Goal: Information Seeking & Learning: Learn about a topic

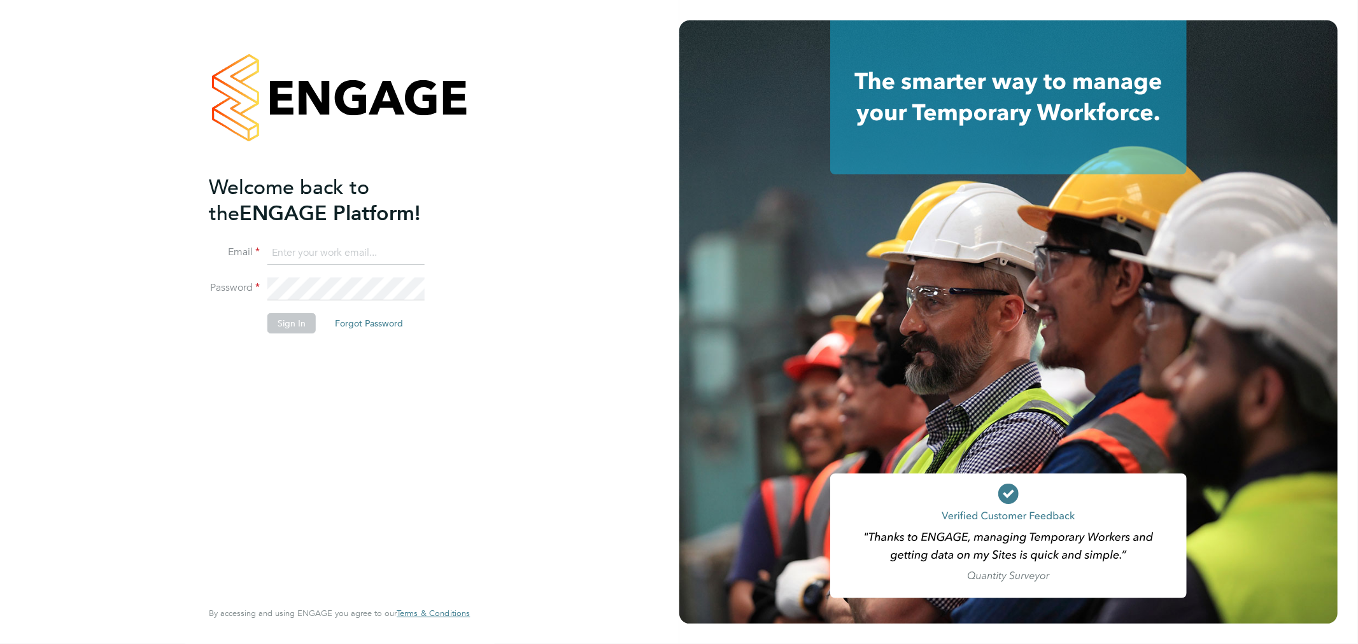
type input "sam.fullman@claremontconsulting.com"
click at [291, 317] on button "Sign In" at bounding box center [291, 323] width 48 height 20
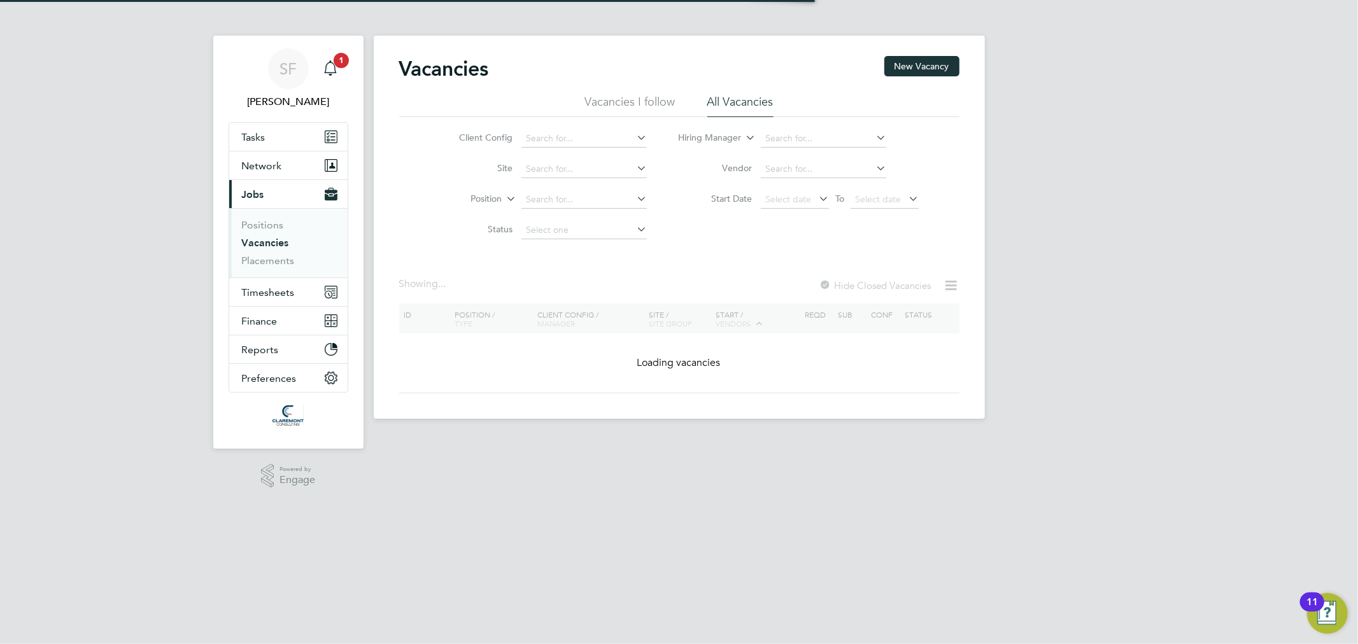
click at [336, 59] on span "1" at bounding box center [341, 60] width 15 height 15
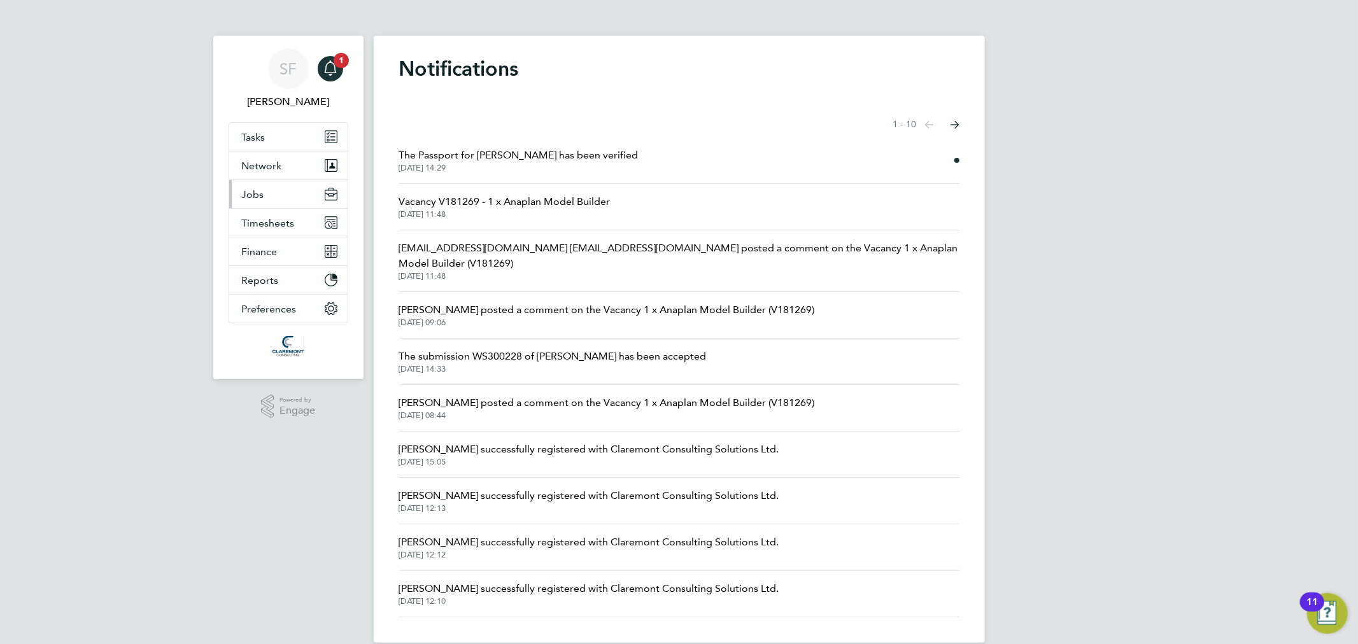
click at [274, 194] on button "Jobs" at bounding box center [288, 194] width 118 height 28
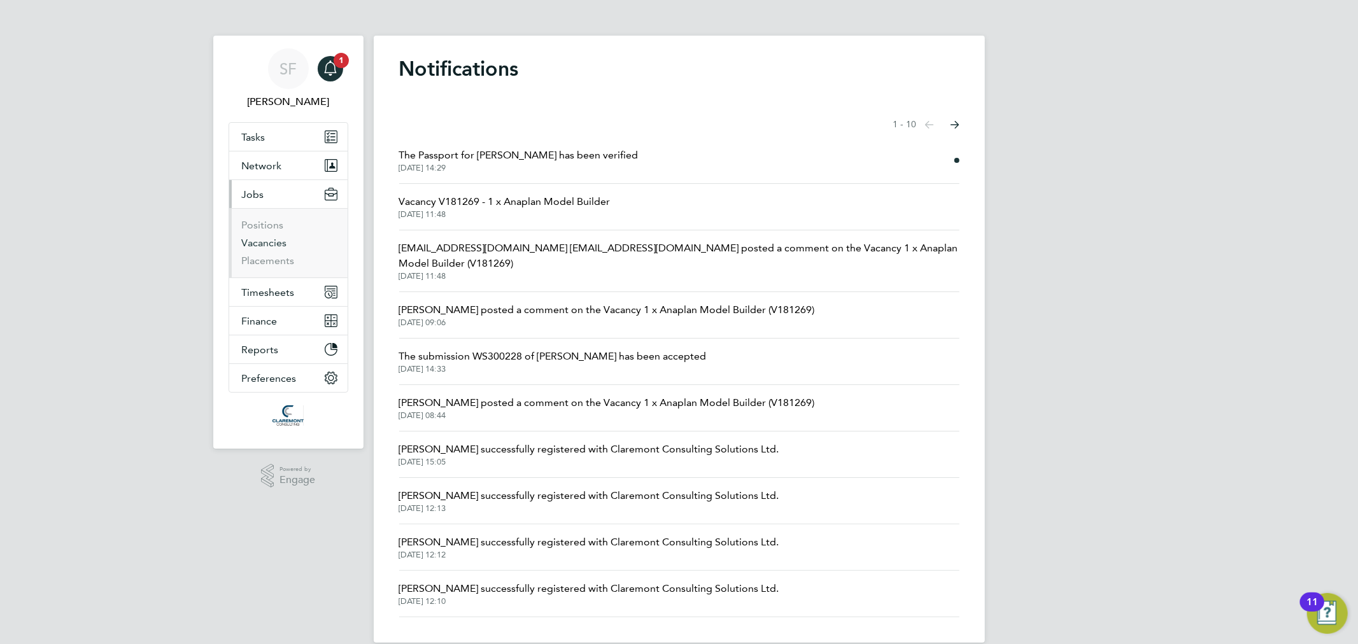
click at [268, 244] on link "Vacancies" at bounding box center [264, 243] width 45 height 12
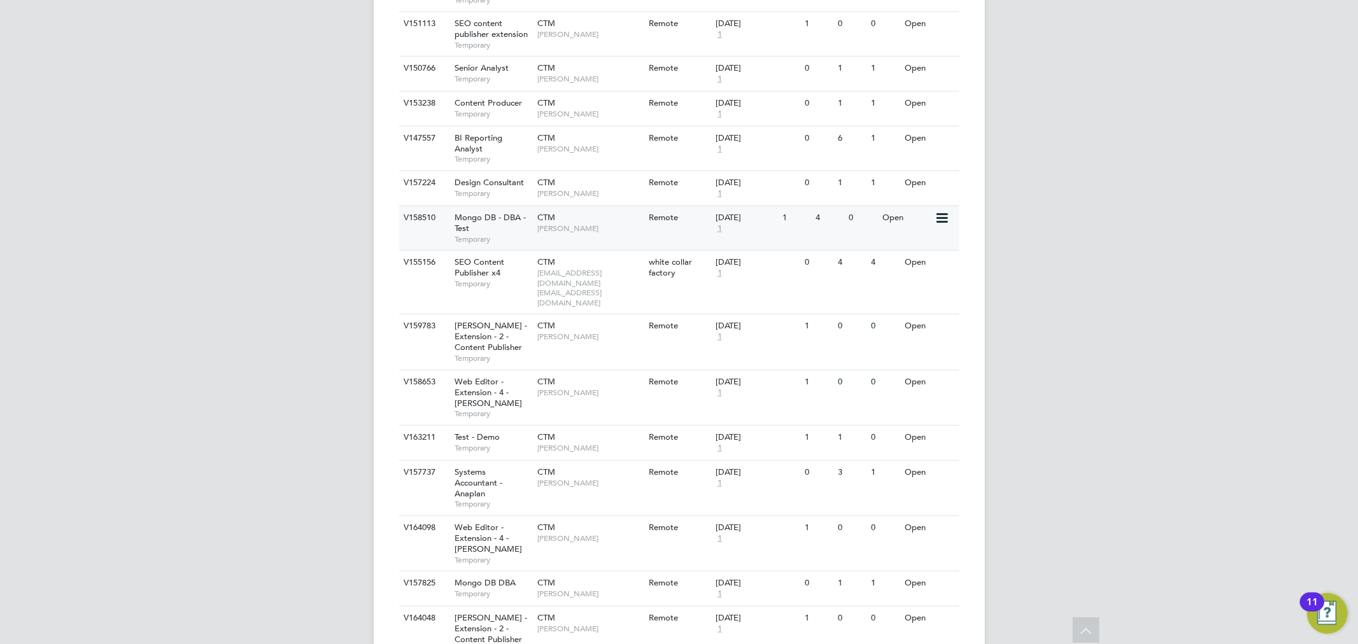
scroll to position [1154, 0]
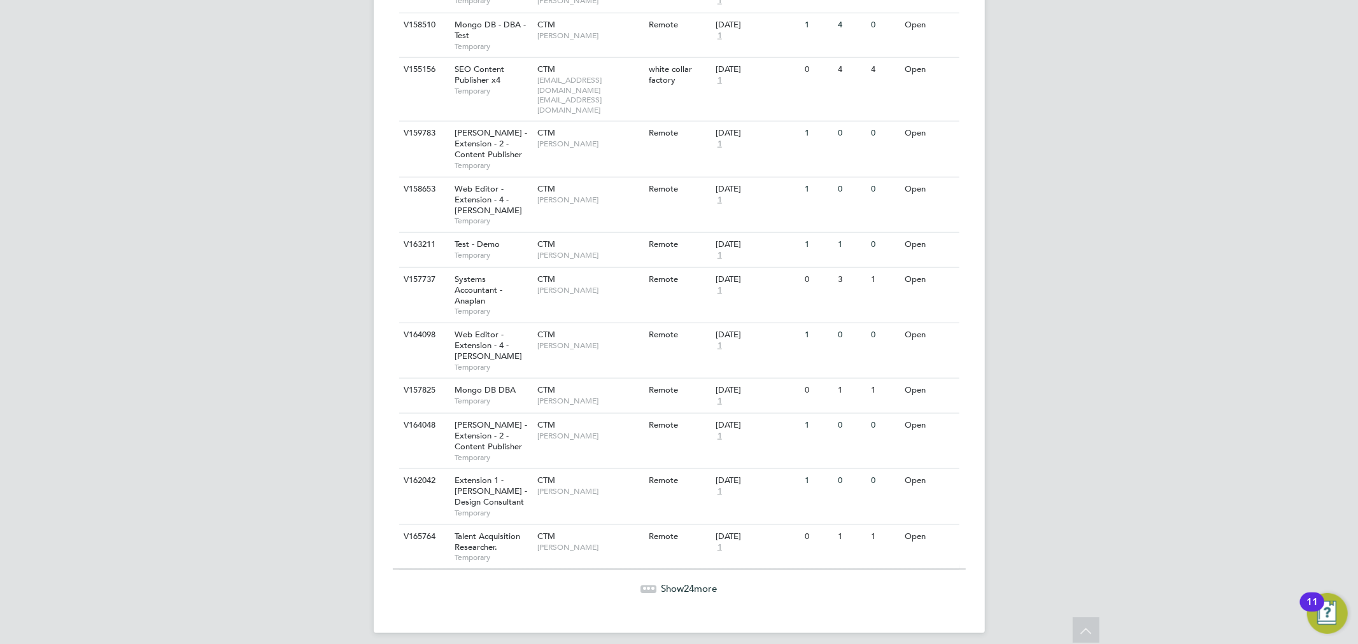
click at [654, 582] on div "Show 24 more" at bounding box center [679, 588] width 573 height 13
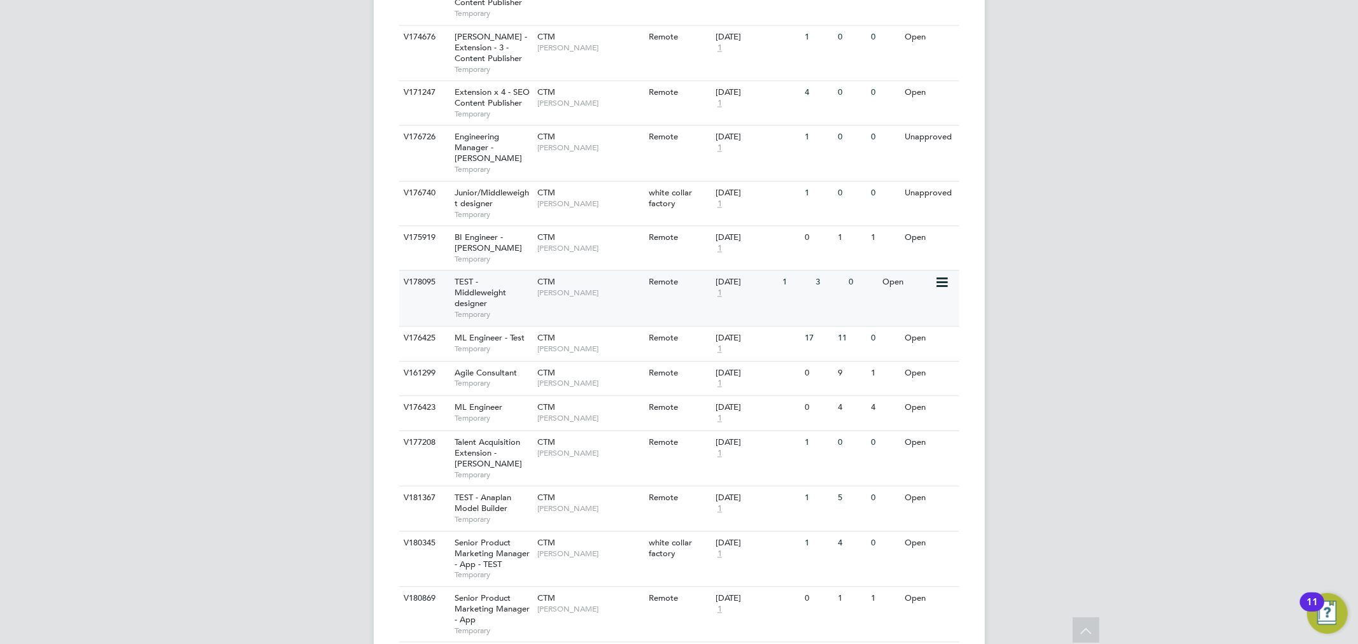
scroll to position [2271, 0]
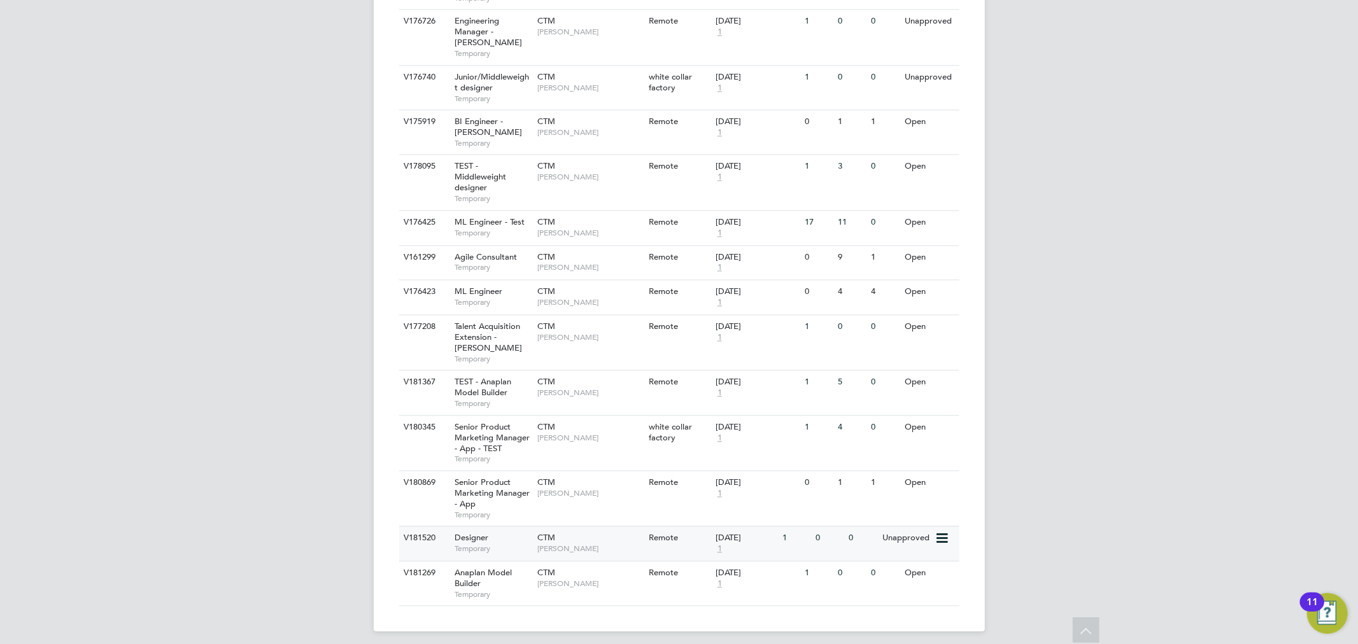
click at [525, 544] on span "Temporary" at bounding box center [492, 549] width 76 height 10
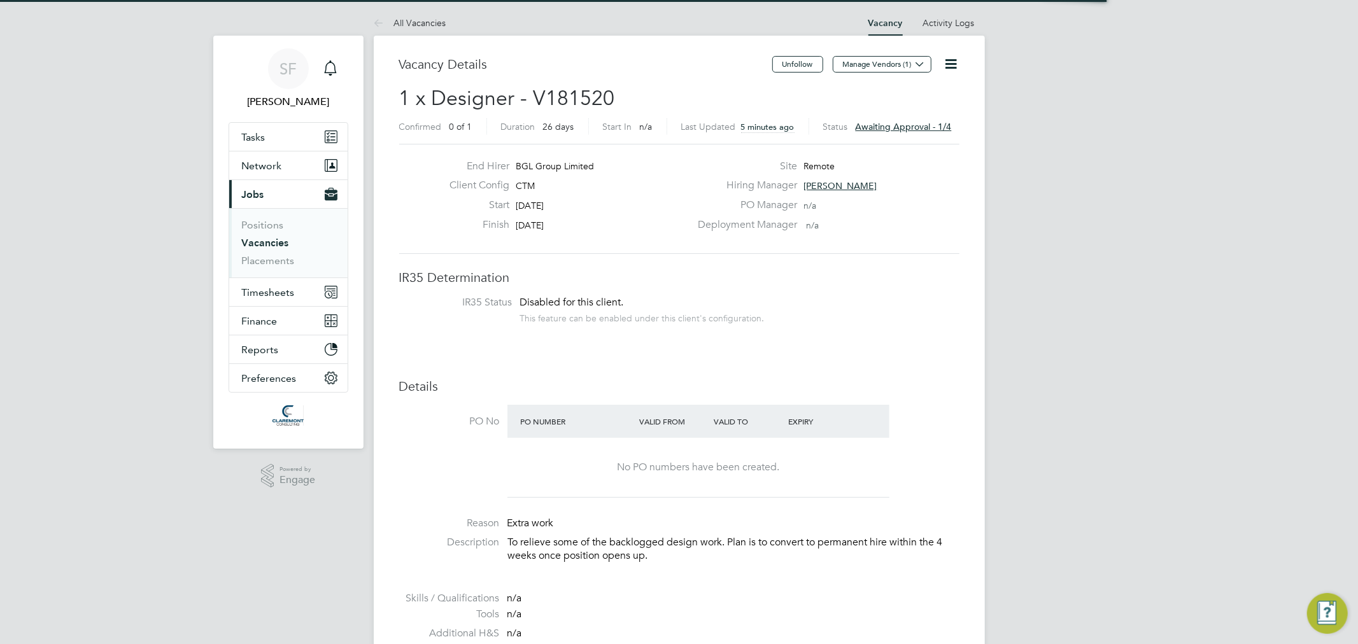
scroll to position [37, 89]
click at [871, 127] on span "Awaiting approval - 1/4" at bounding box center [904, 126] width 96 height 11
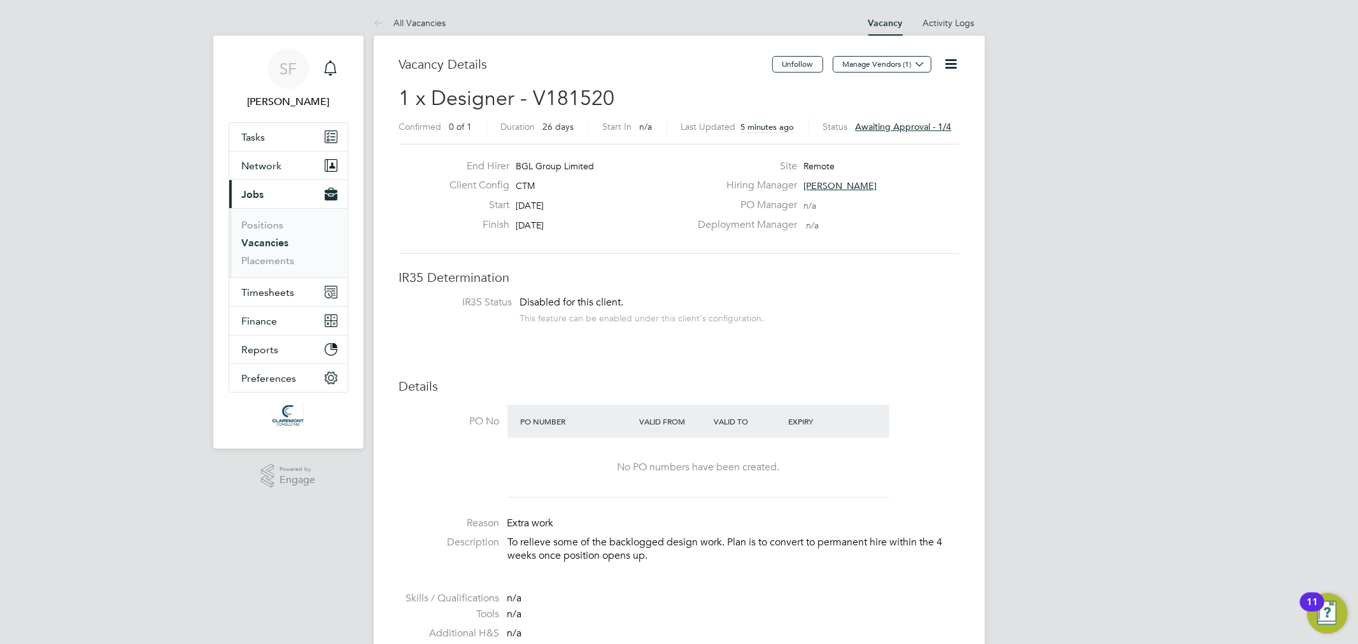
scroll to position [0, 0]
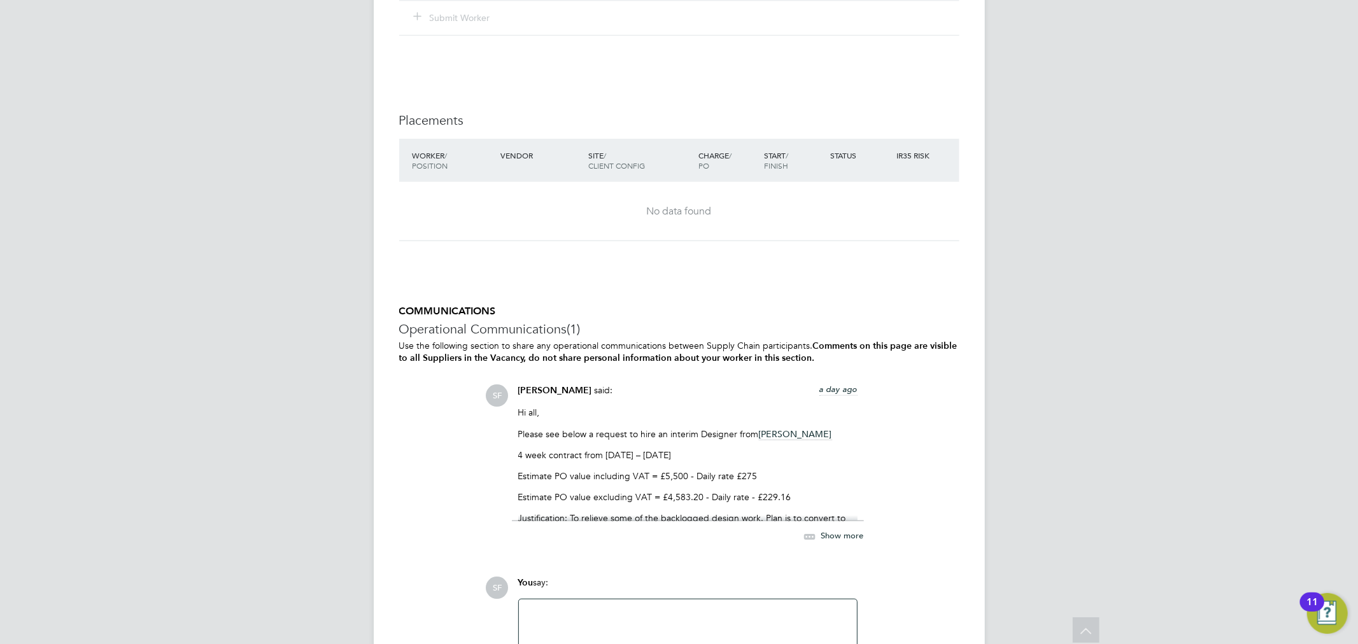
scroll to position [1060, 0]
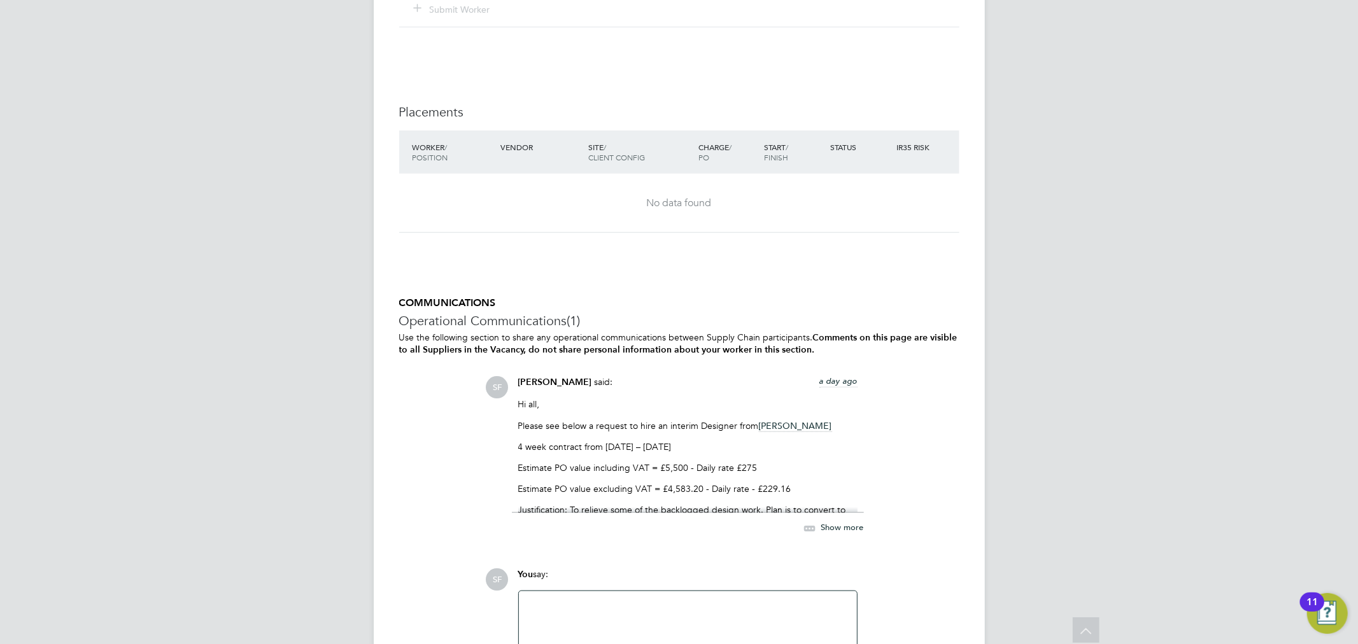
click at [831, 525] on span "Show more" at bounding box center [842, 528] width 43 height 11
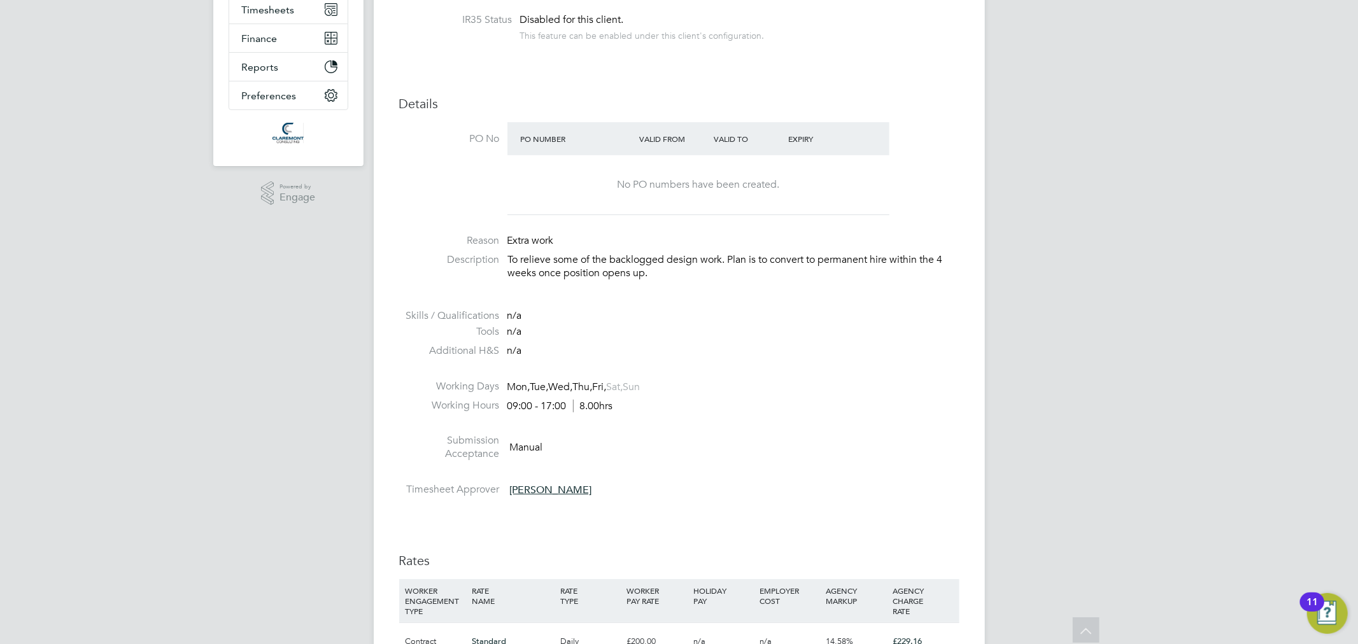
scroll to position [0, 0]
